Goal: Book appointment/travel/reservation

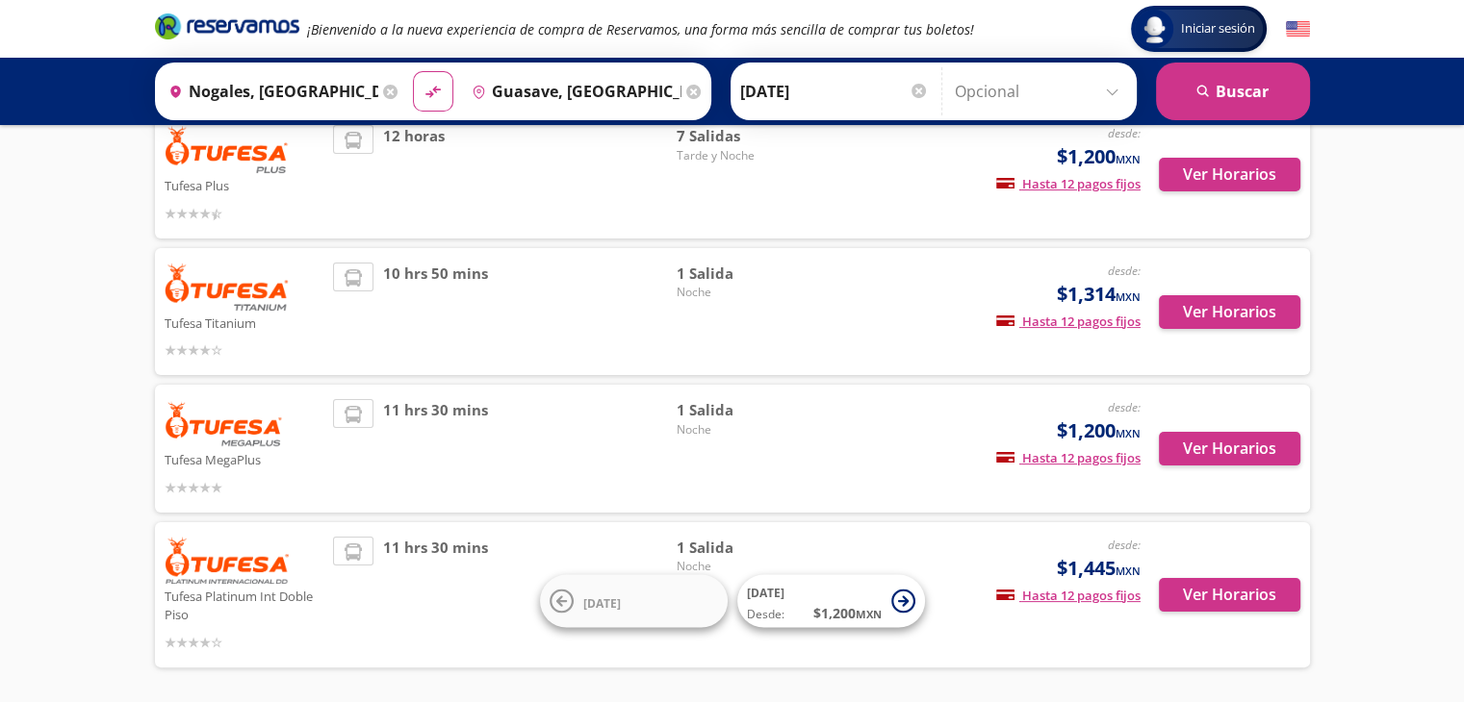
scroll to position [359, 0]
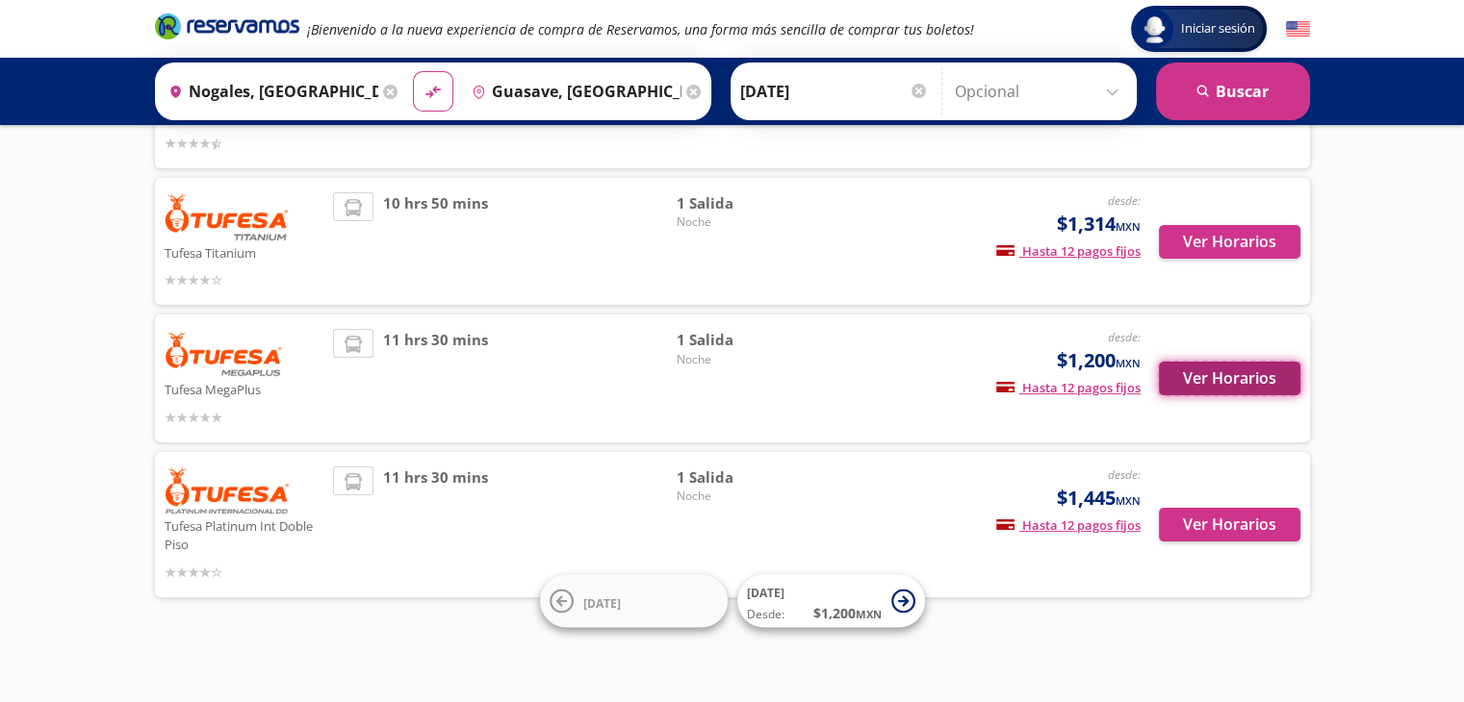
click at [1240, 377] on button "Ver Horarios" at bounding box center [1229, 379] width 141 height 34
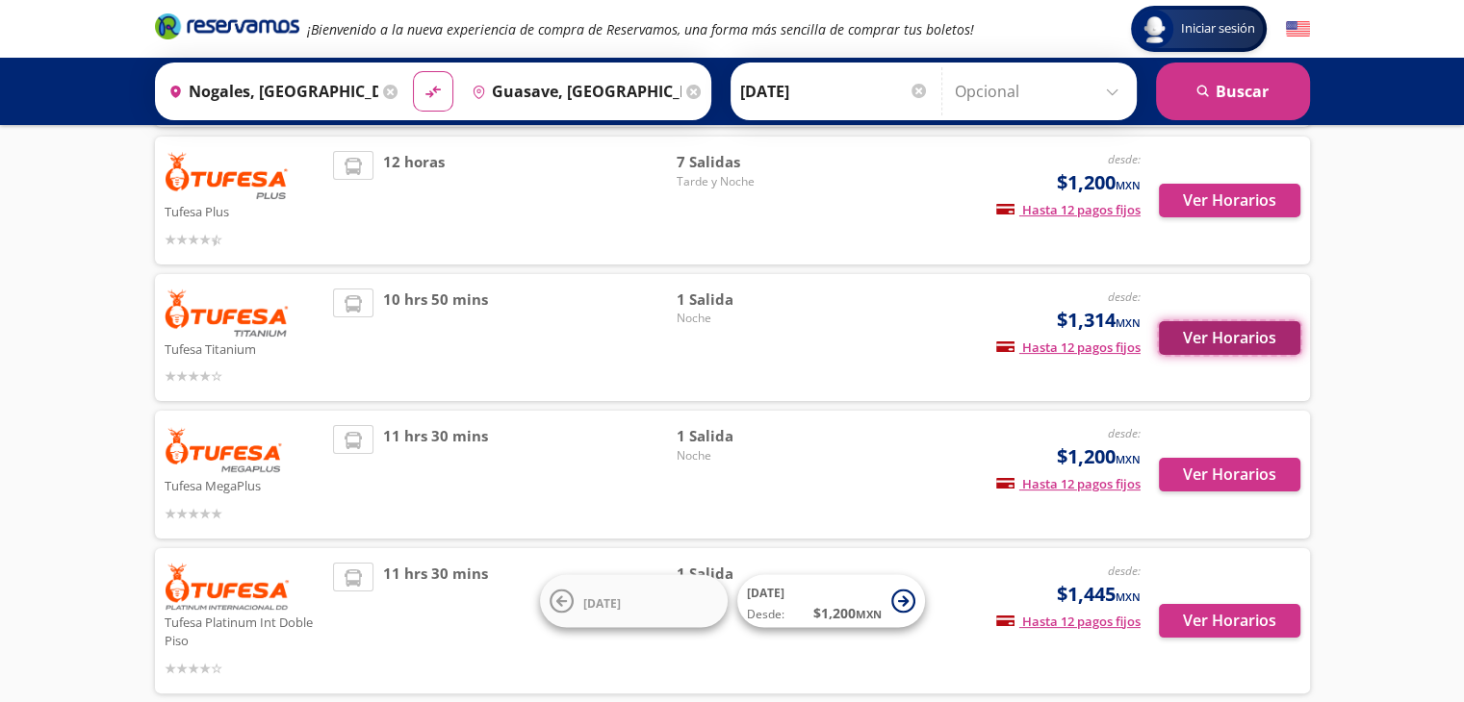
click at [1228, 347] on button "Ver Horarios" at bounding box center [1229, 338] width 141 height 34
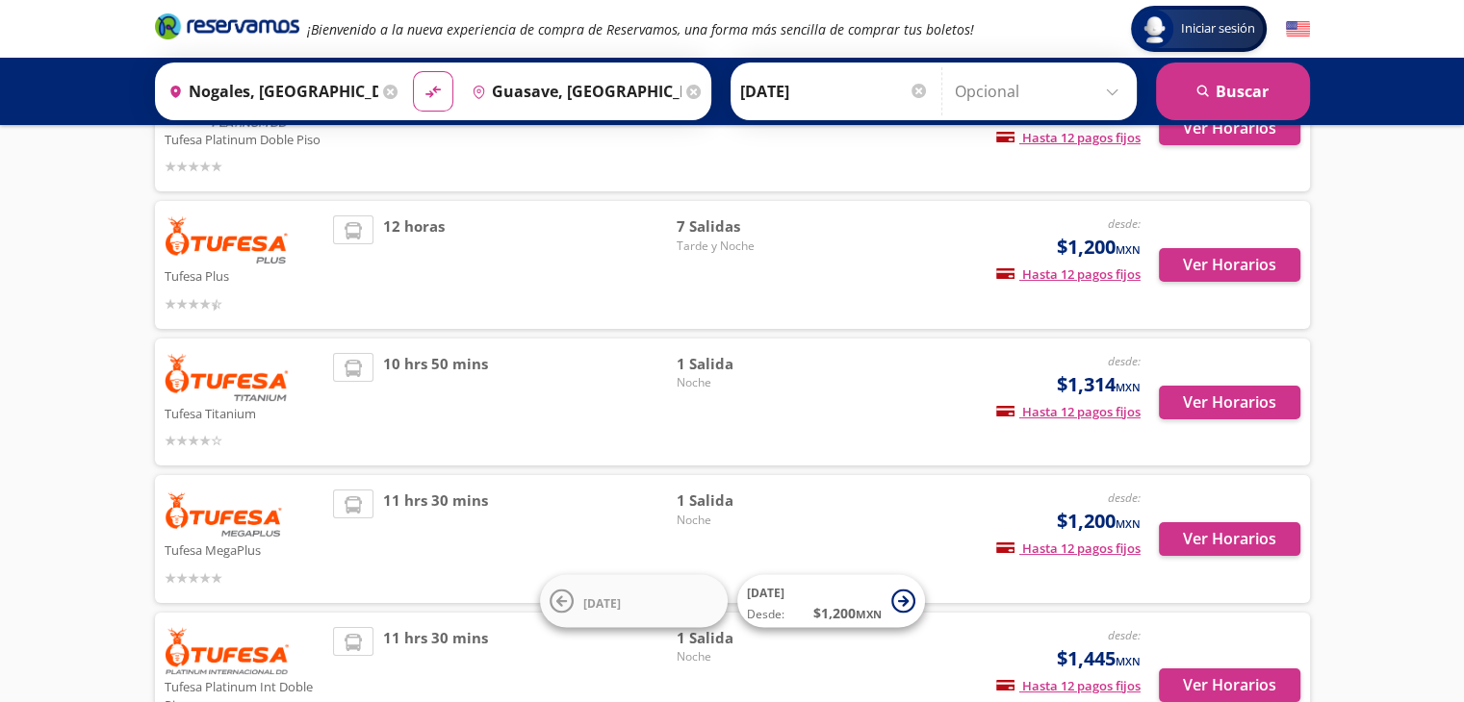
scroll to position [166, 0]
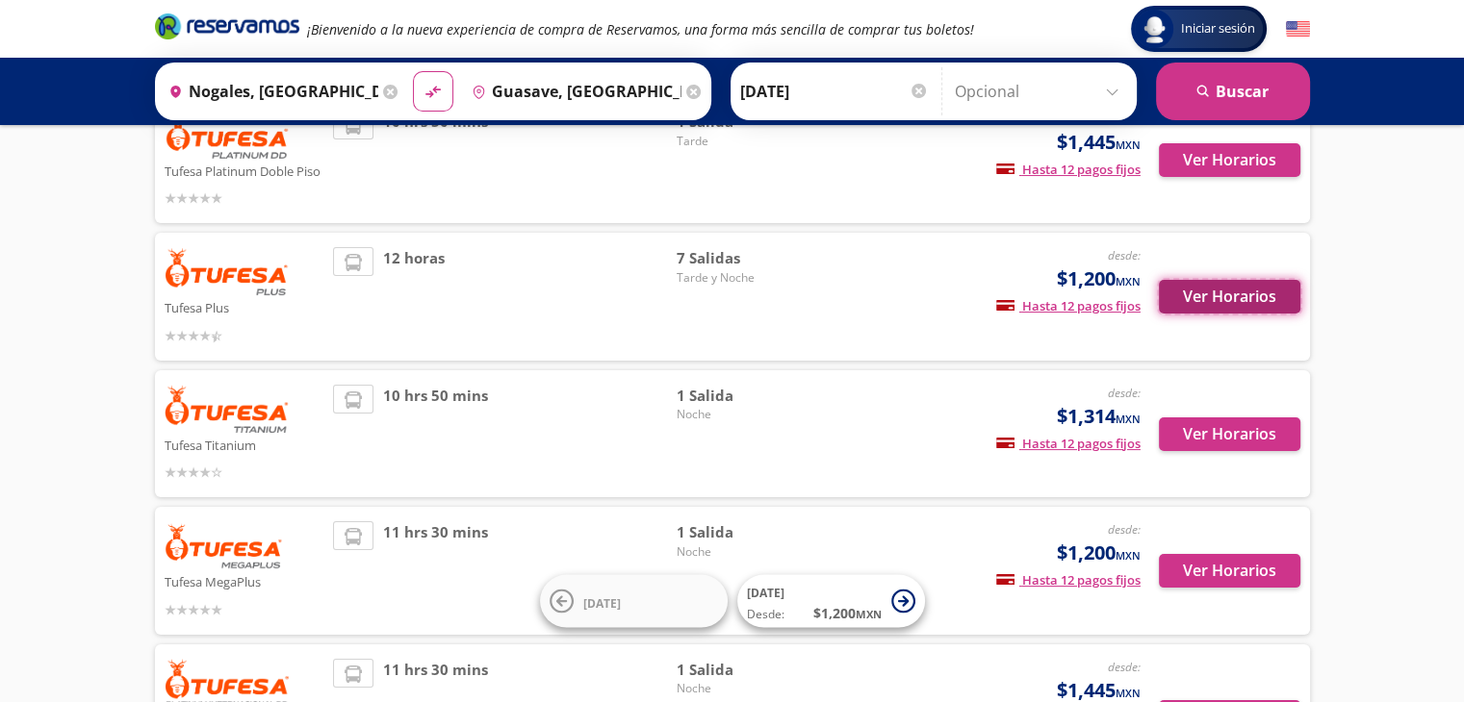
click at [1205, 290] on button "Ver Horarios" at bounding box center [1229, 297] width 141 height 34
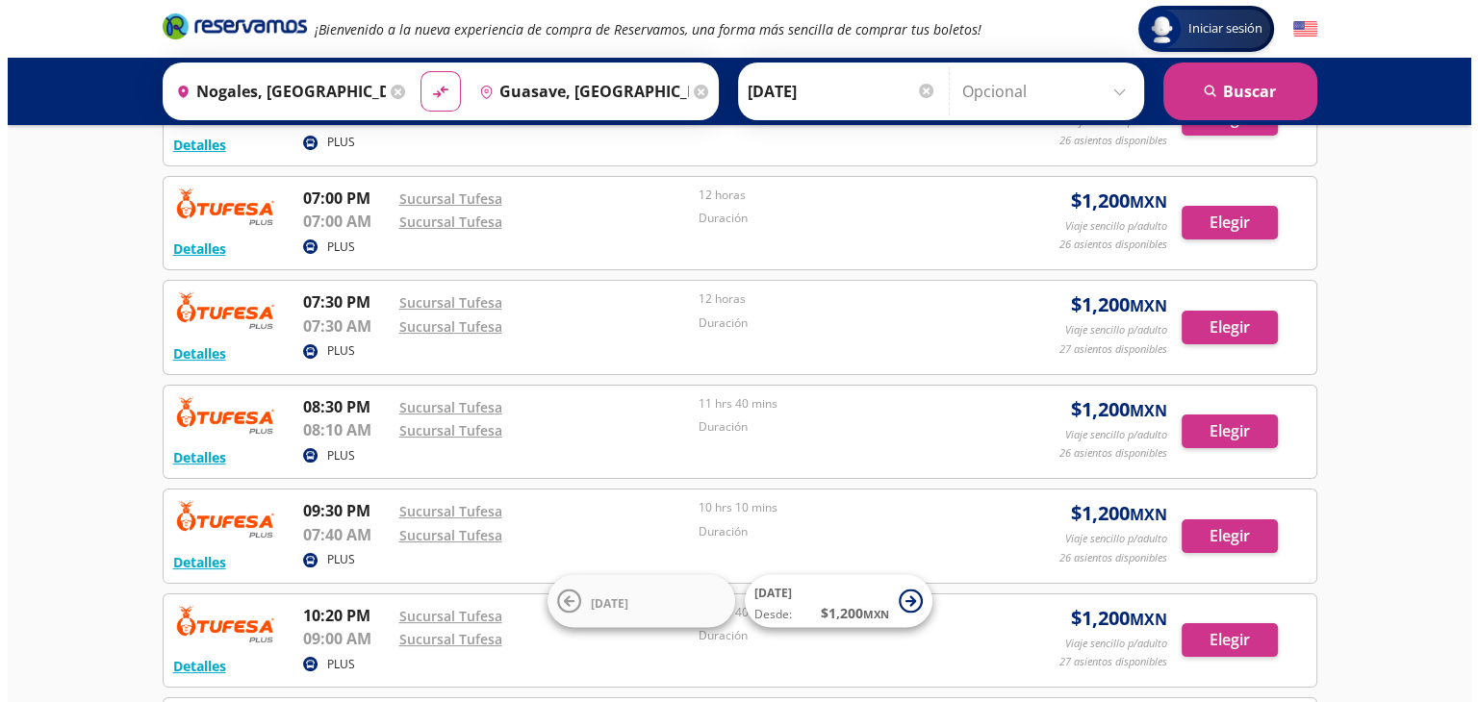
scroll to position [192, 0]
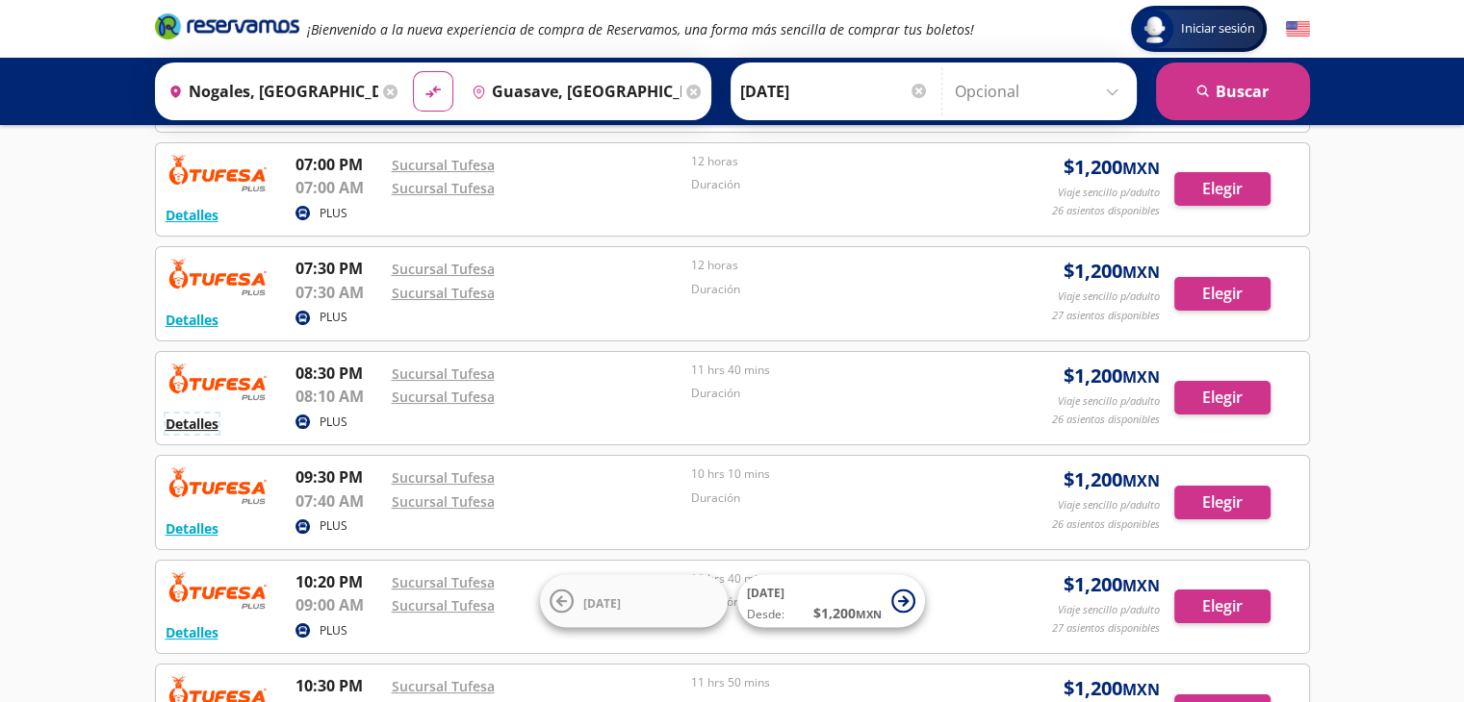
click at [191, 424] on button "Detalles" at bounding box center [192, 424] width 53 height 20
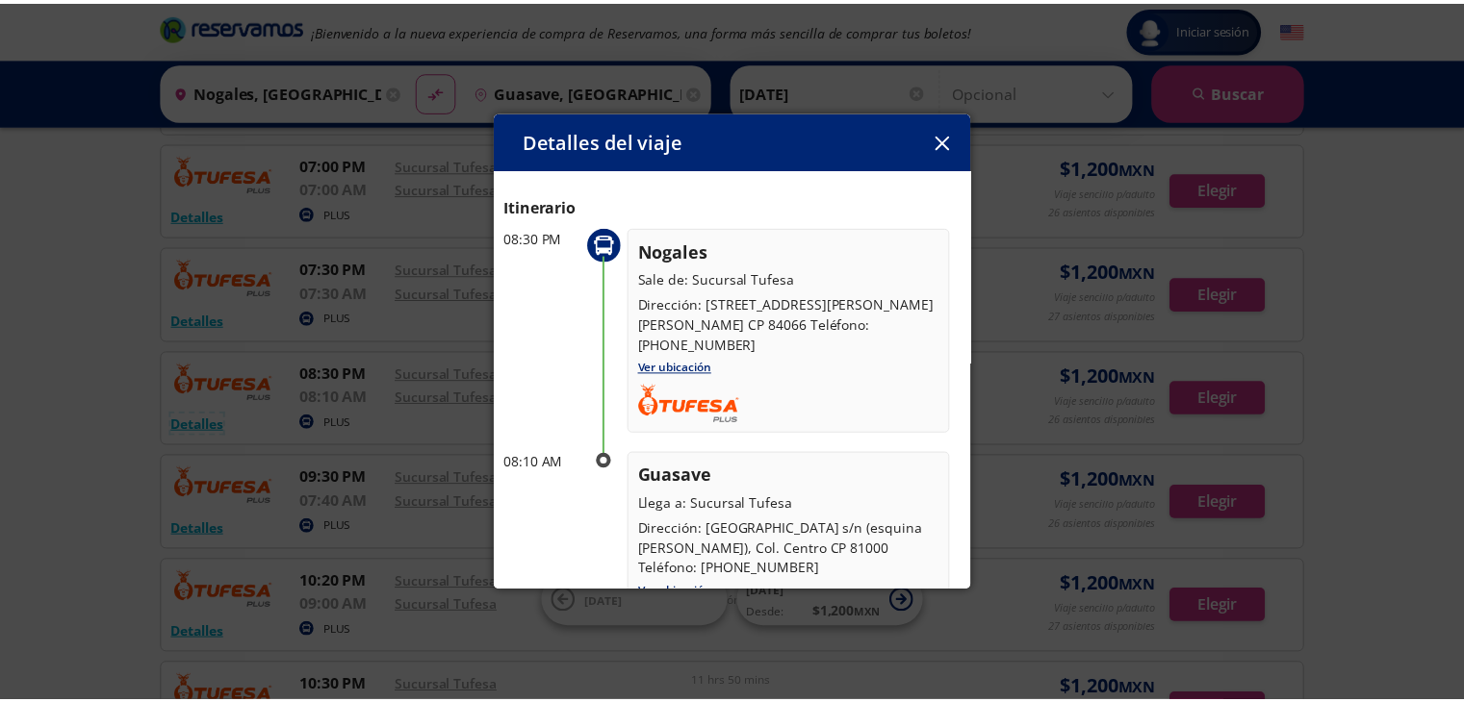
scroll to position [94, 0]
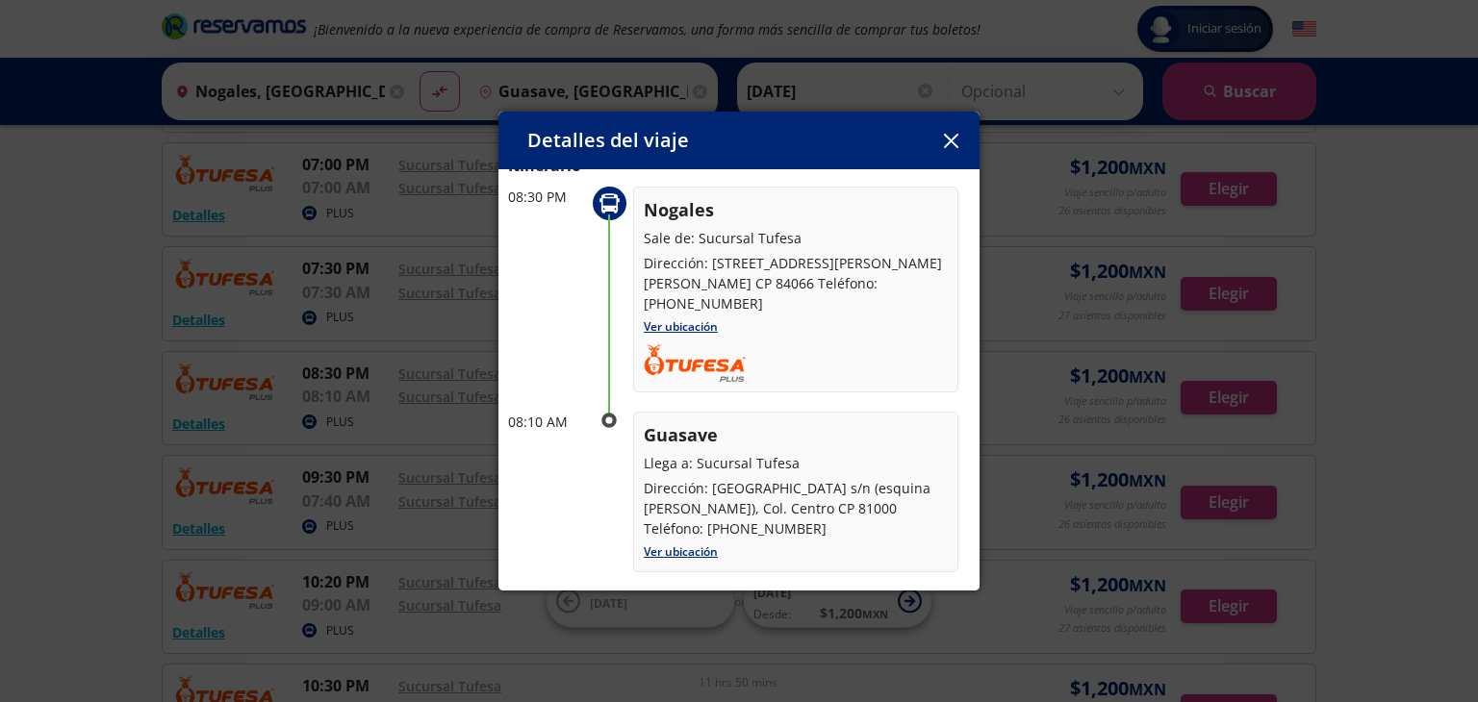
click at [951, 134] on icon "button" at bounding box center [951, 141] width 14 height 14
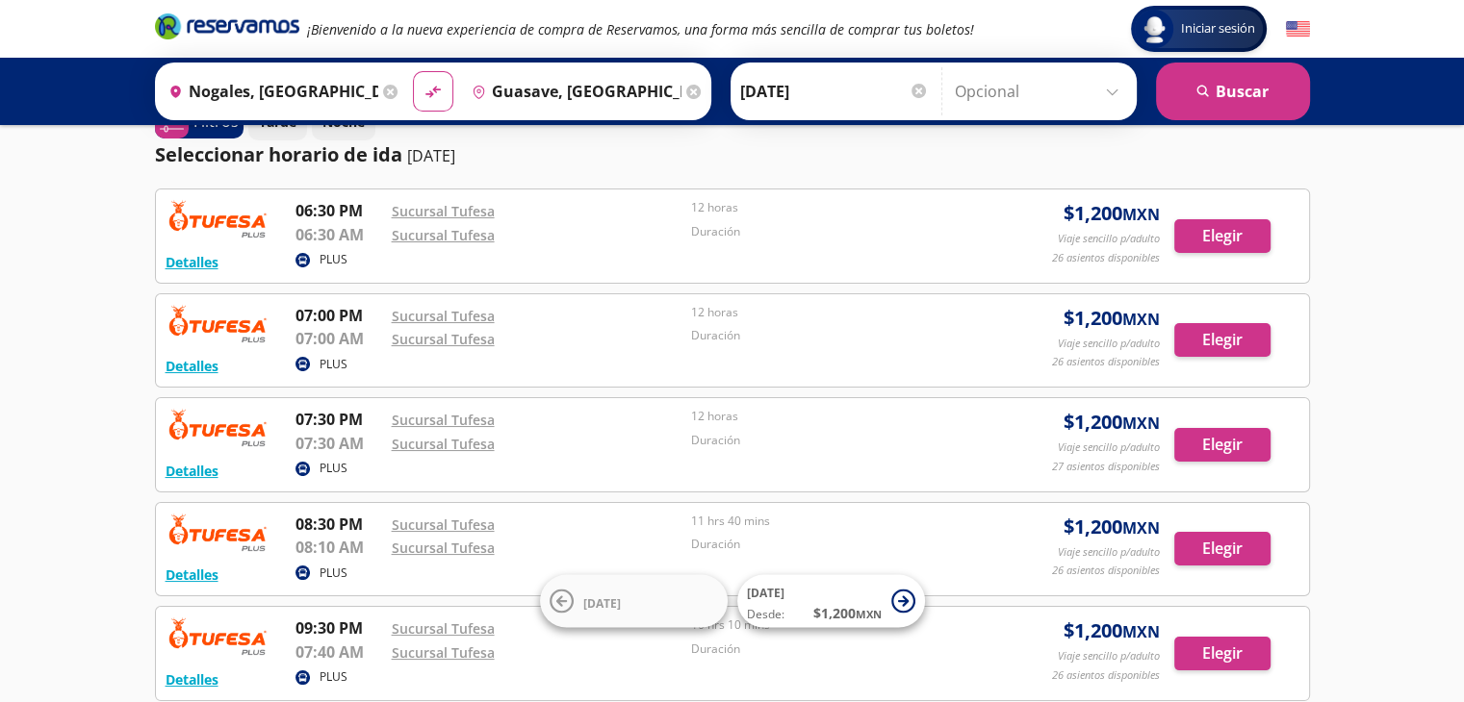
scroll to position [0, 0]
